Goal: Task Accomplishment & Management: Manage account settings

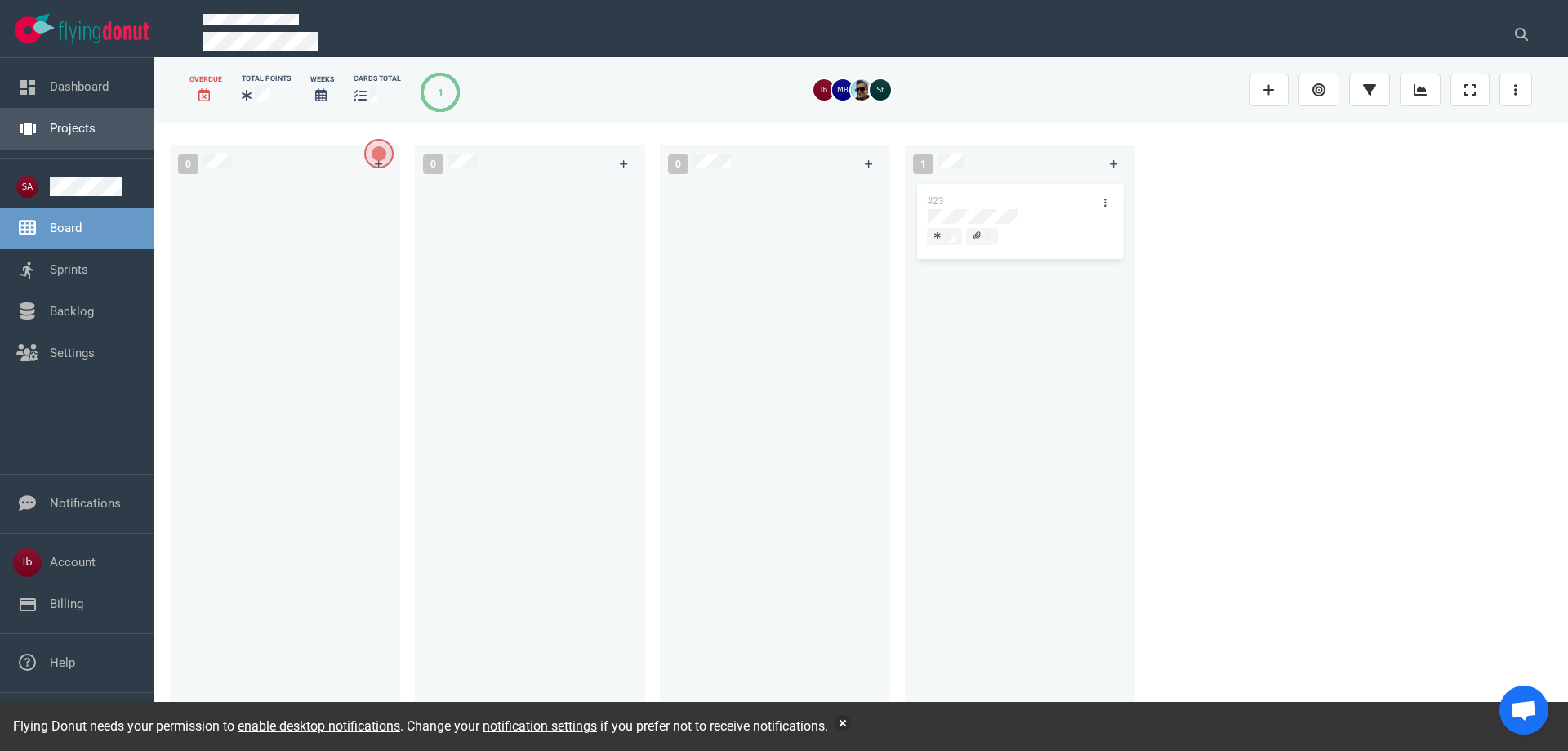
click at [65, 136] on link "Projects" at bounding box center [73, 128] width 46 height 15
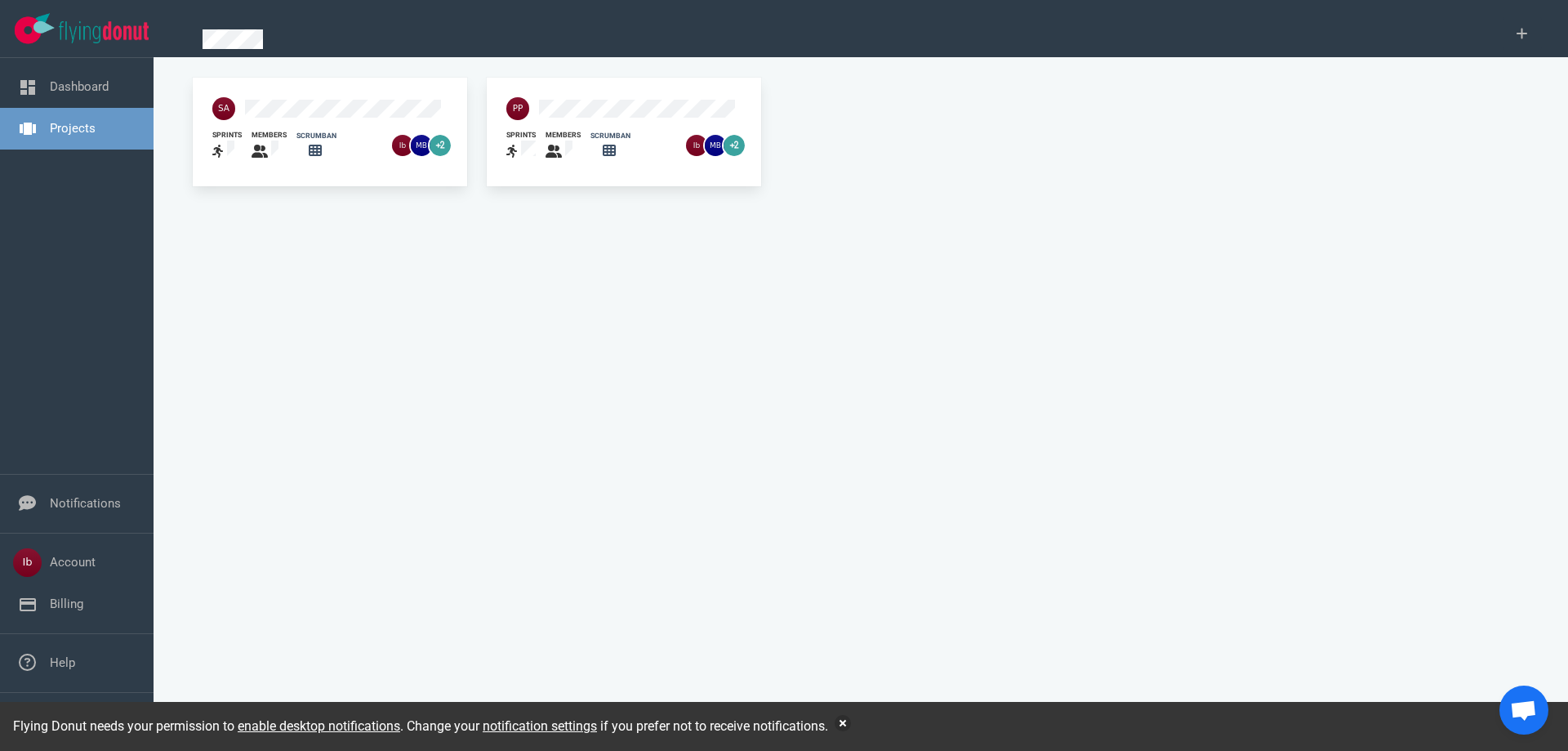
click at [240, 101] on div at bounding box center [223, 108] width 42 height 42
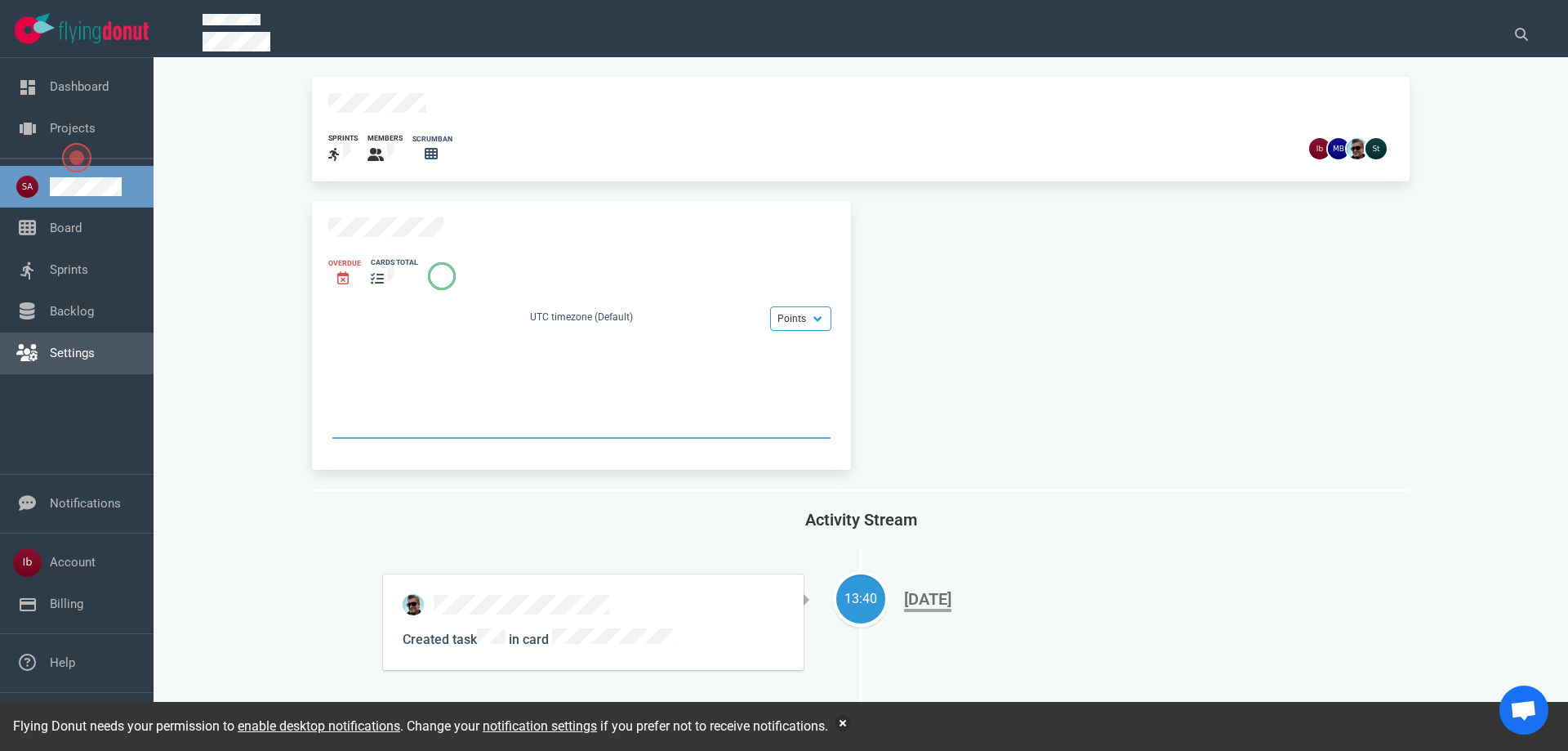
click at [59, 352] on link "Settings" at bounding box center [73, 353] width 45 height 15
